Goal: Browse casually

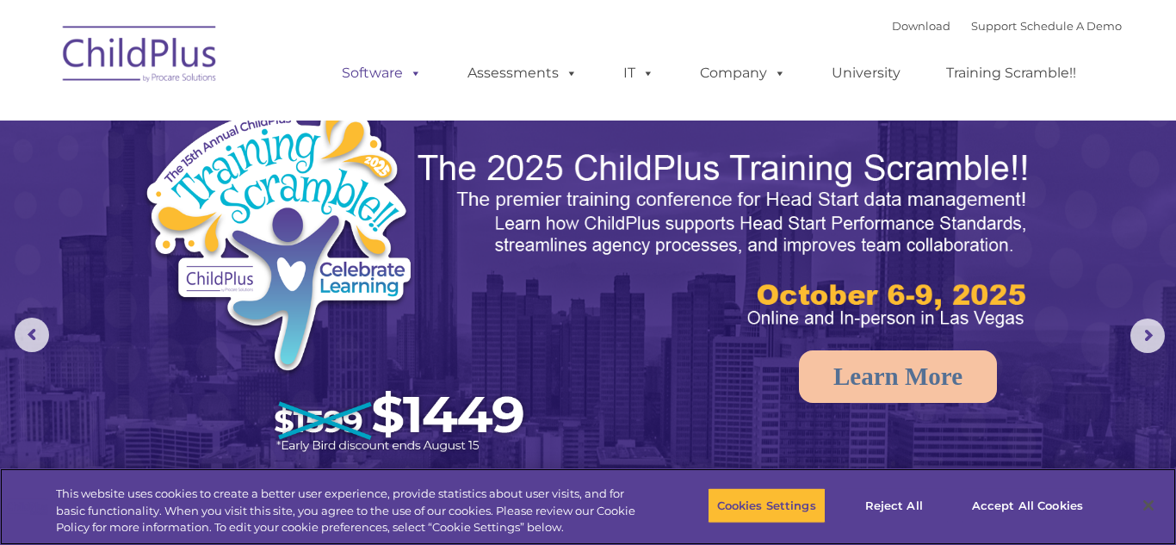
select select "MEDIUM"
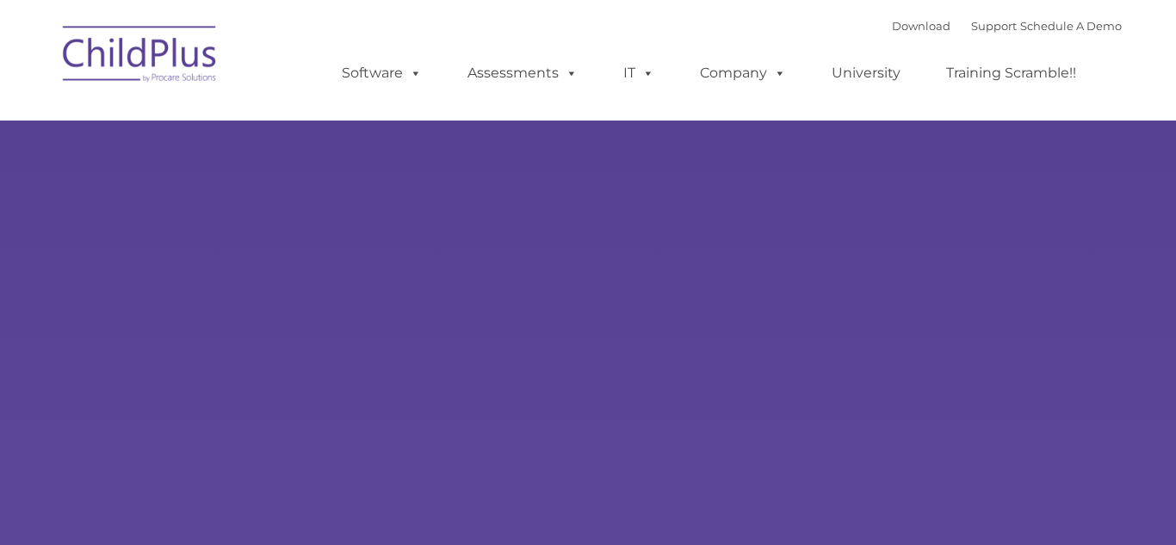
type input ""
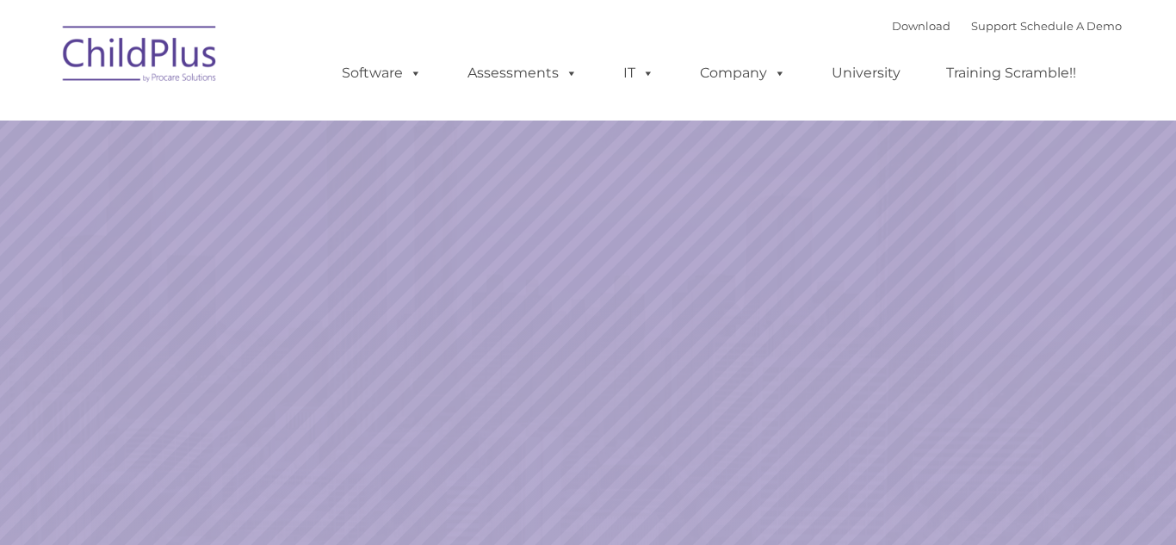
select select "MEDIUM"
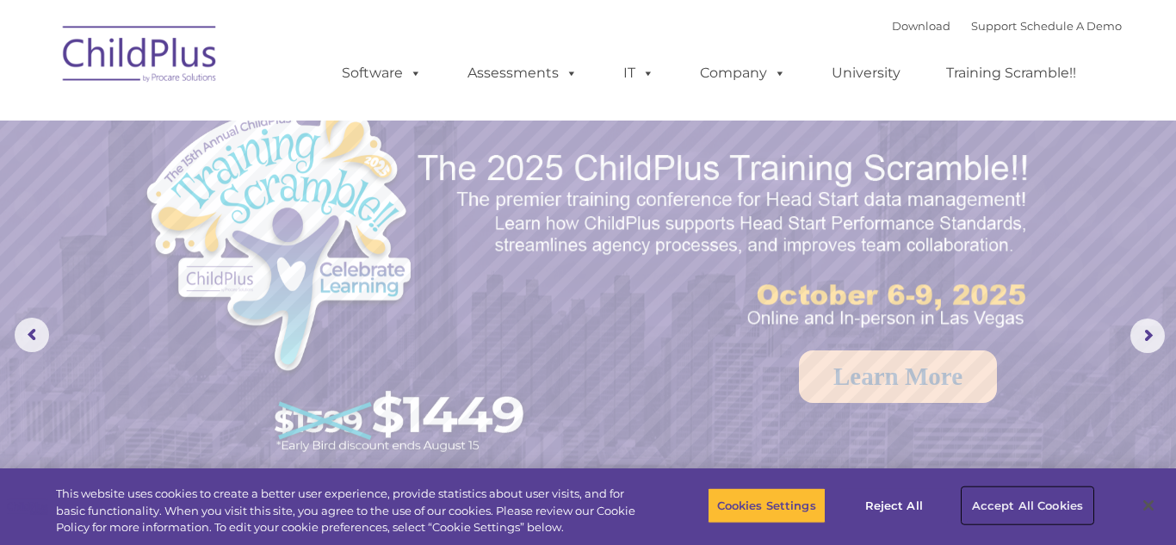
click at [1060, 509] on button "Accept All Cookies" at bounding box center [1028, 505] width 130 height 36
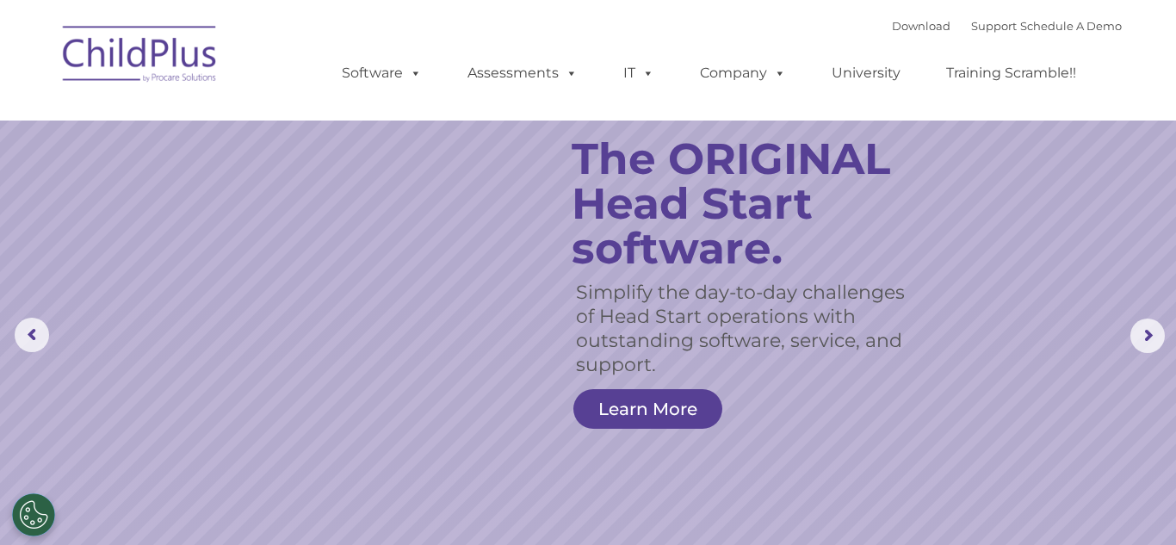
click at [154, 48] on img at bounding box center [140, 57] width 172 height 86
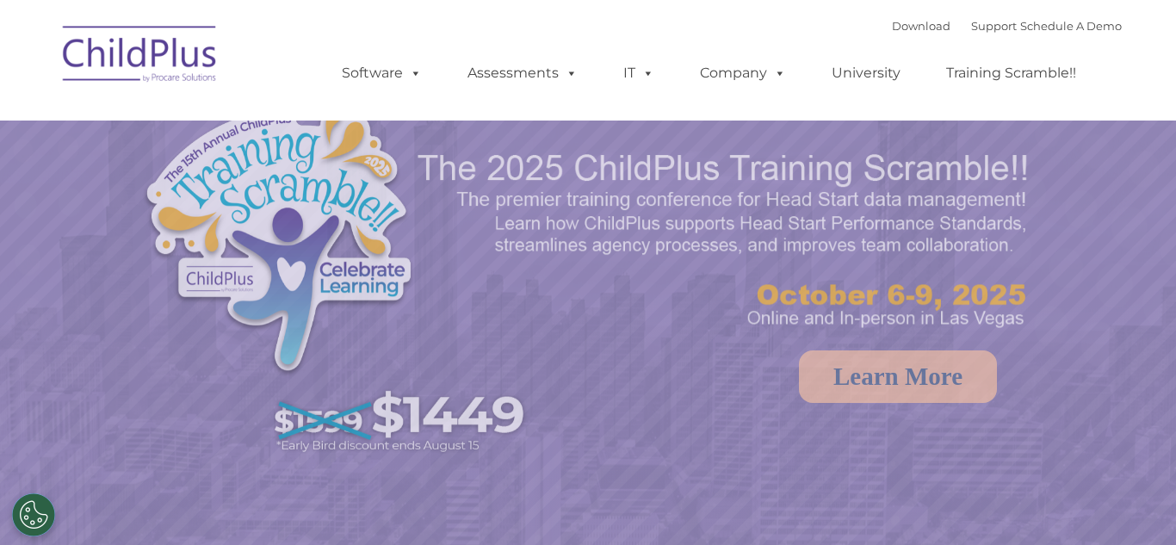
select select "MEDIUM"
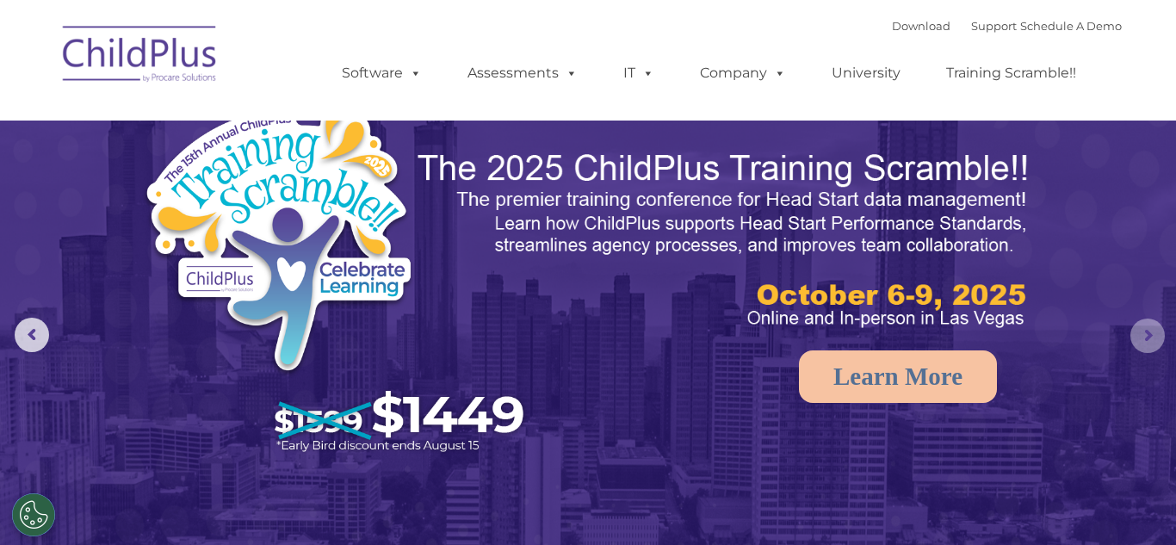
click at [1157, 339] on rs-arrow at bounding box center [1148, 336] width 34 height 34
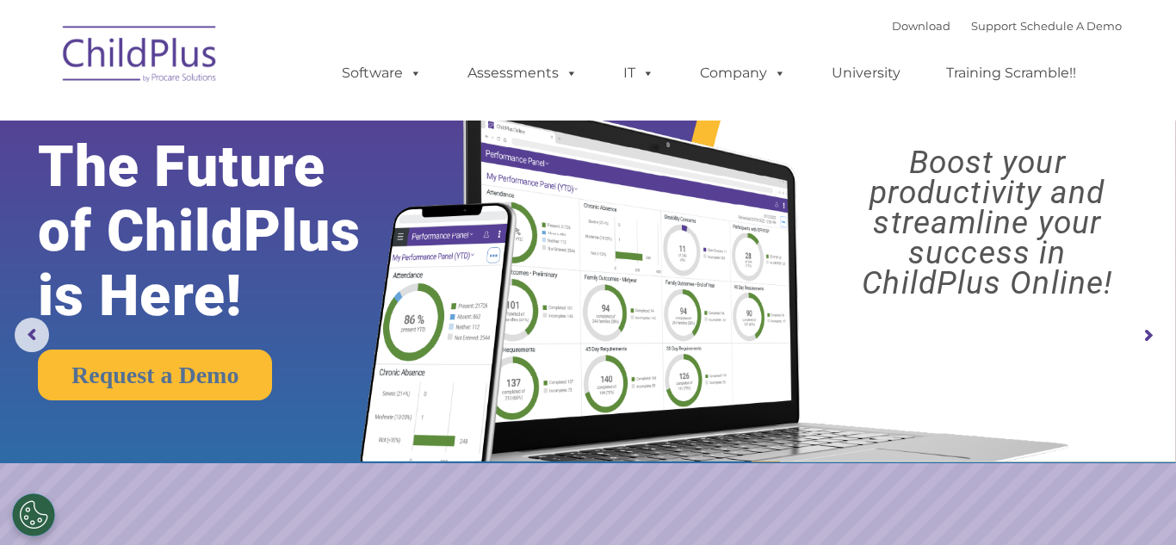
click at [1157, 339] on rs-arrow at bounding box center [1148, 336] width 34 height 34
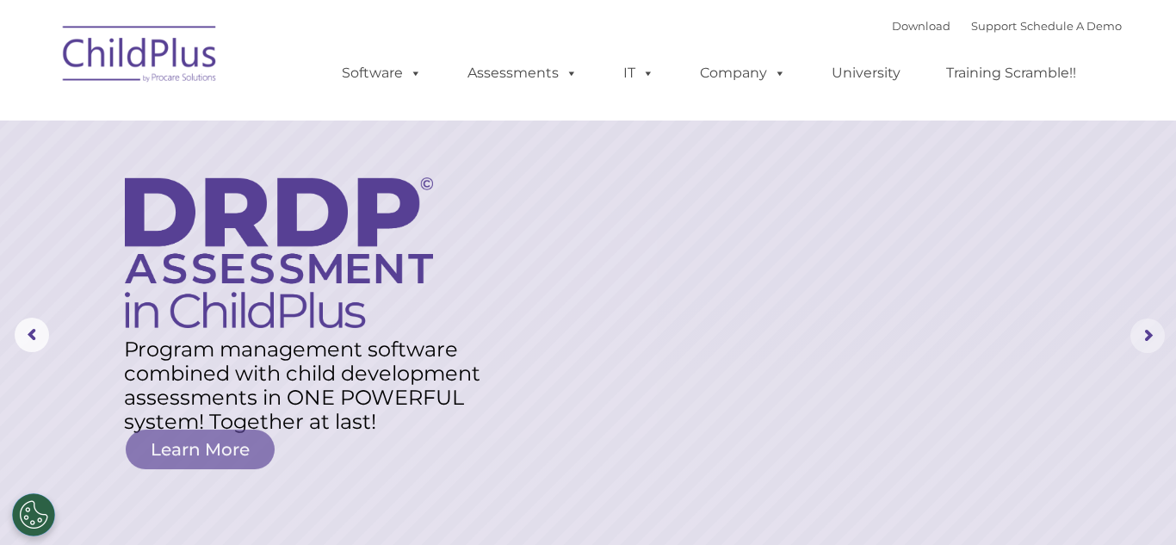
click at [1157, 339] on rs-arrow at bounding box center [1148, 336] width 34 height 34
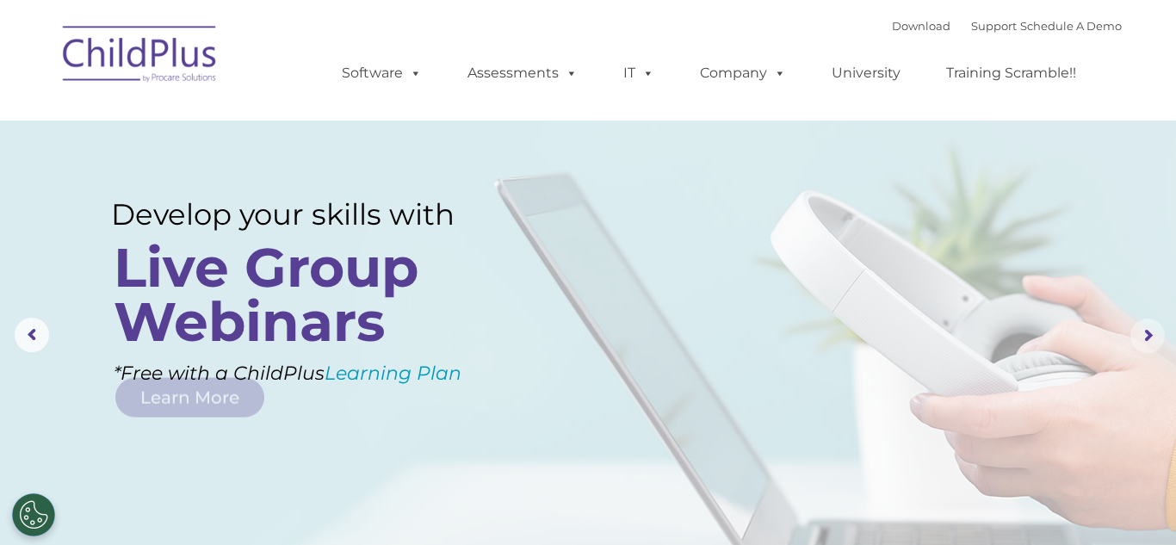
click at [1157, 339] on rs-arrow at bounding box center [1148, 336] width 34 height 34
